Goal: Information Seeking & Learning: Learn about a topic

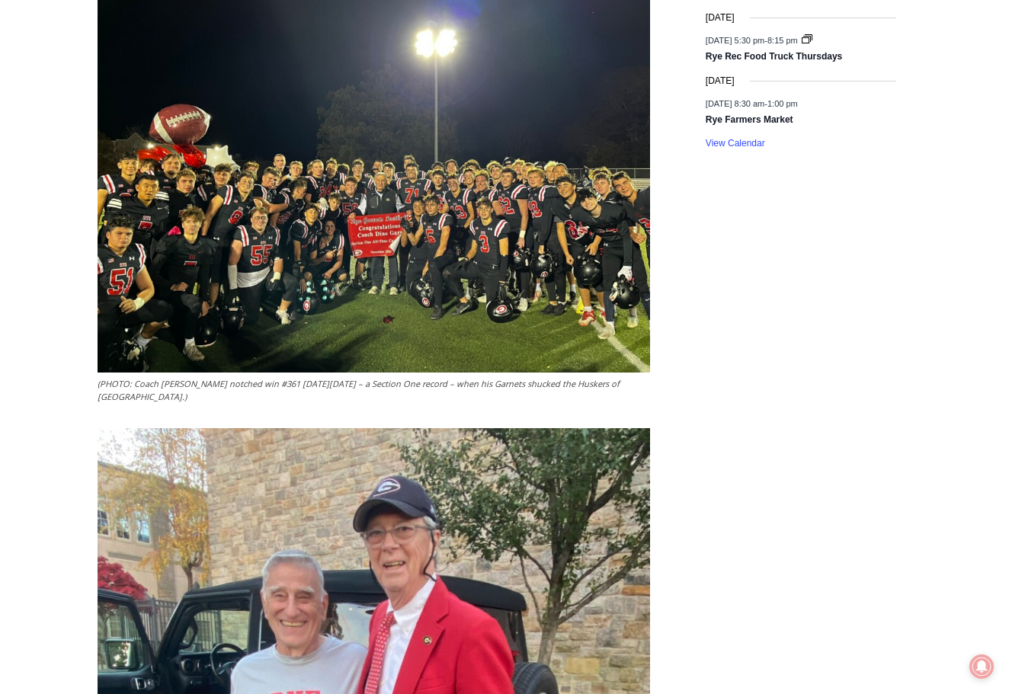
scroll to position [2653, 0]
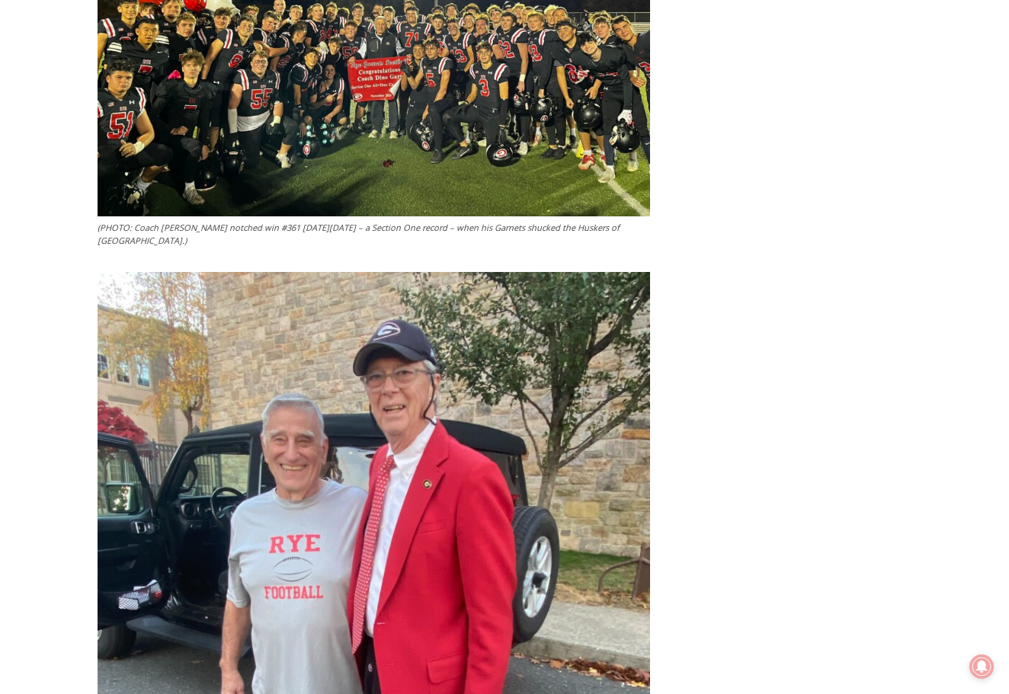
drag, startPoint x: 1009, startPoint y: 211, endPoint x: 999, endPoint y: 277, distance: 66.3
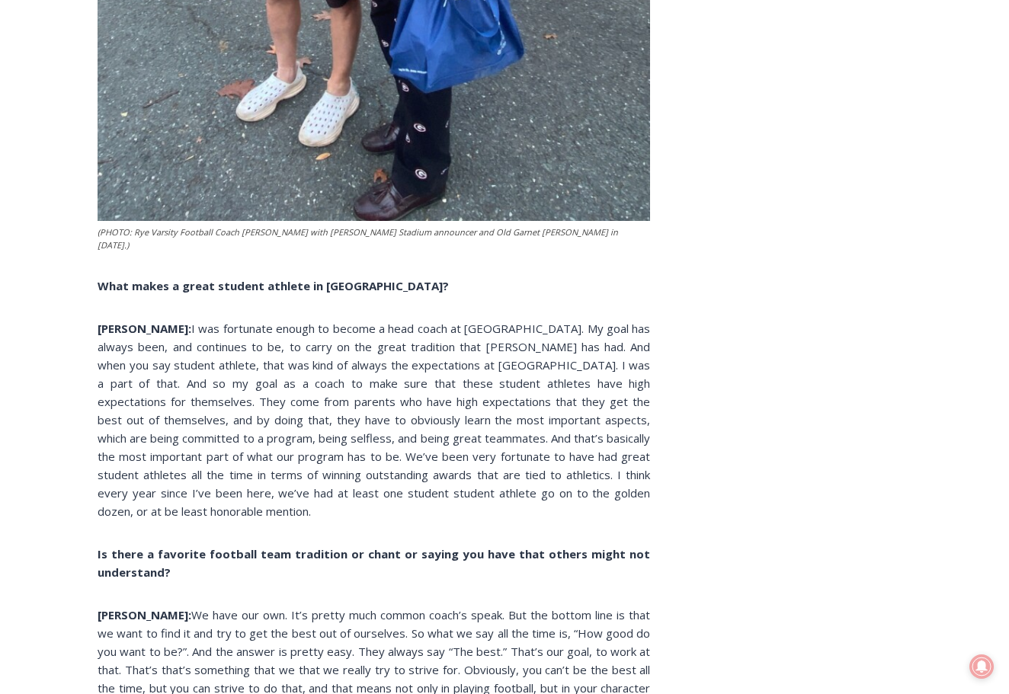
scroll to position [3456, 0]
